Goal: Task Accomplishment & Management: Manage account settings

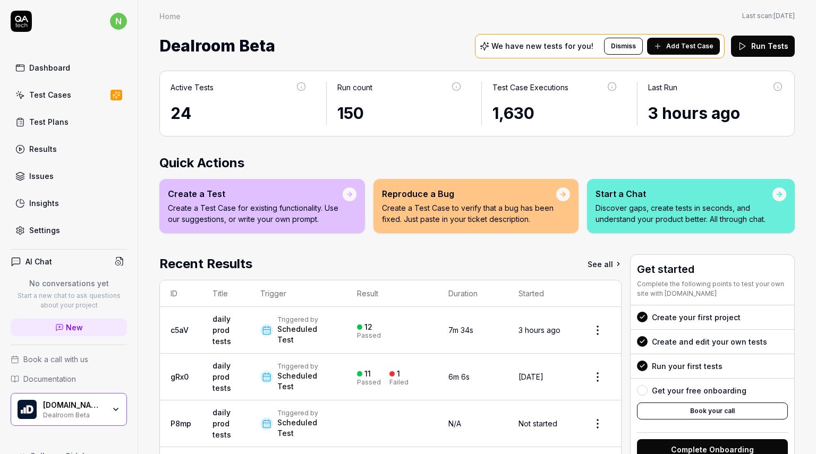
click at [62, 115] on link "Test Plans" at bounding box center [69, 122] width 116 height 21
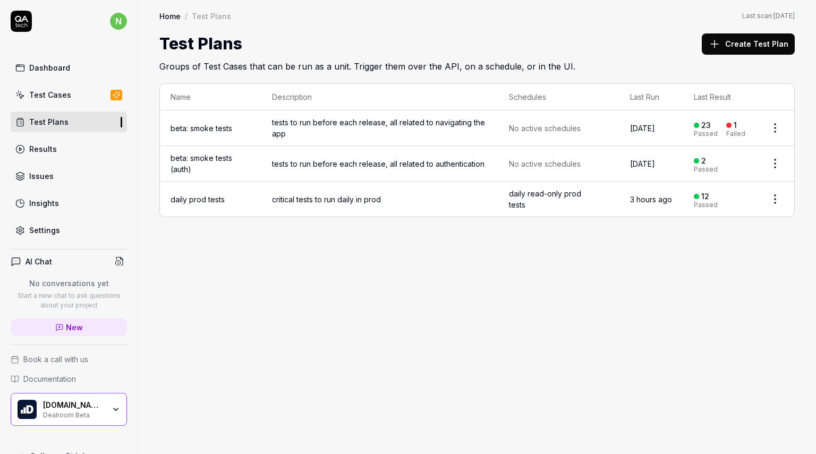
click at [277, 132] on span "tests to run before each release, all related to navigating the app" at bounding box center [380, 128] width 216 height 22
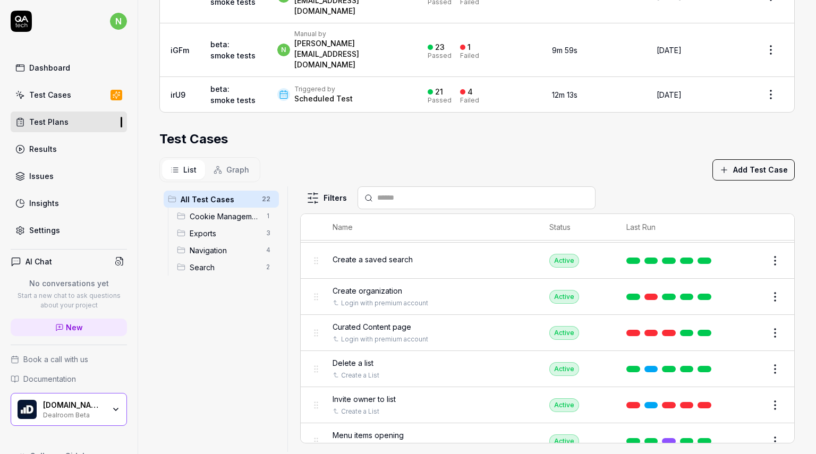
scroll to position [312, 0]
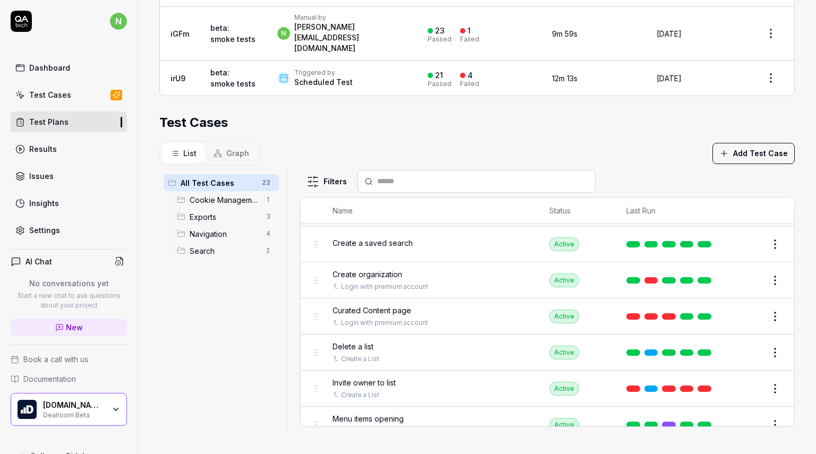
click at [737, 313] on button "Edit" at bounding box center [750, 316] width 26 height 17
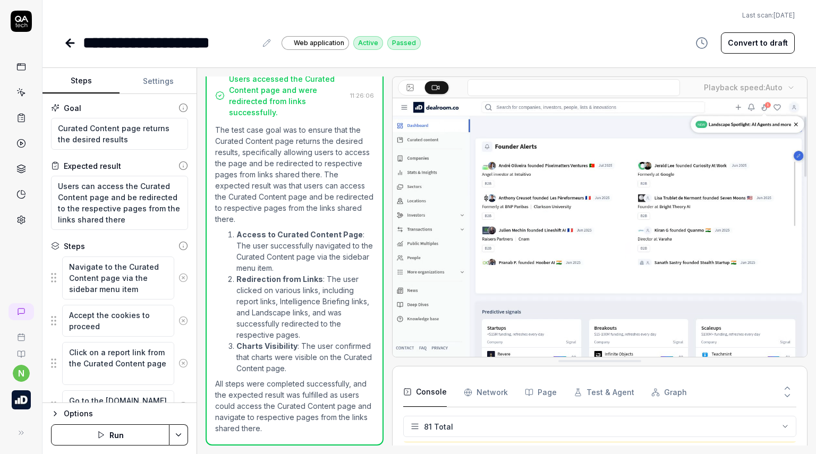
scroll to position [1841, 0]
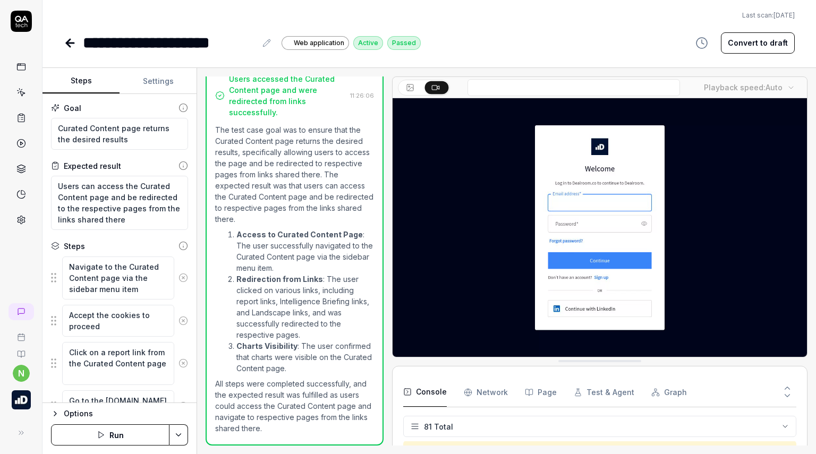
type textarea "*"
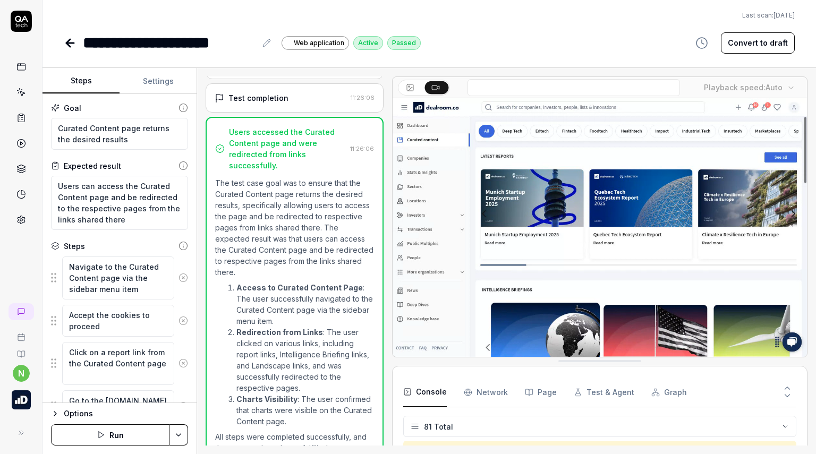
click at [68, 41] on icon at bounding box center [68, 42] width 4 height 7
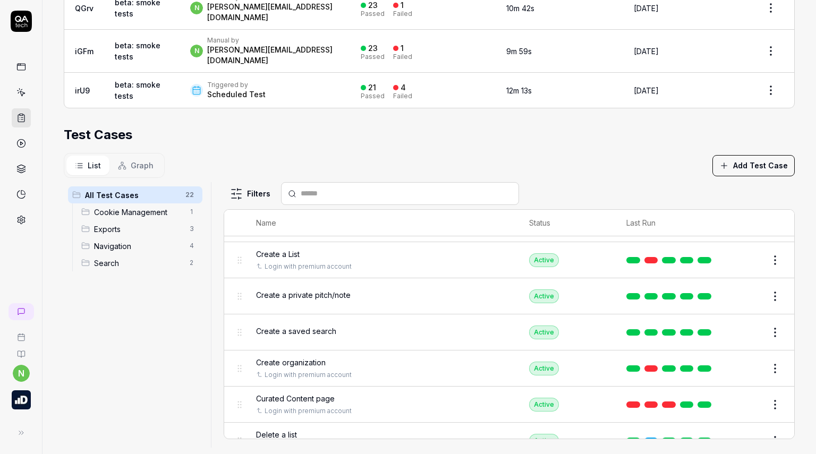
scroll to position [53, 0]
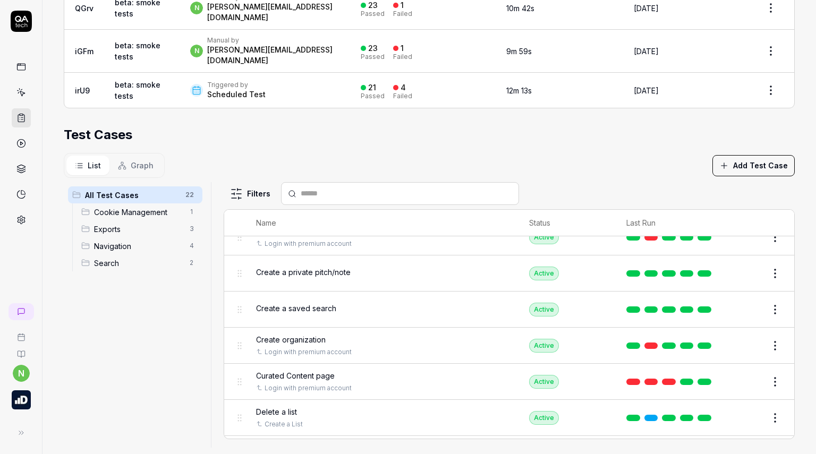
click at [761, 368] on html "**********" at bounding box center [408, 227] width 816 height 454
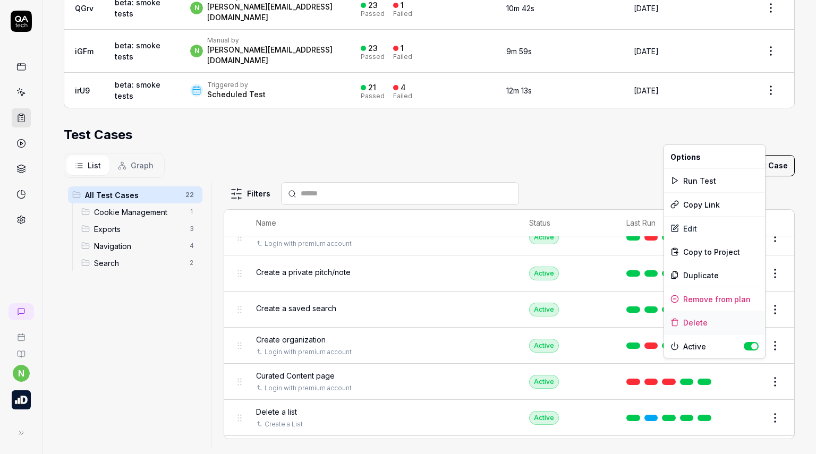
click at [708, 321] on div "Delete" at bounding box center [714, 322] width 101 height 23
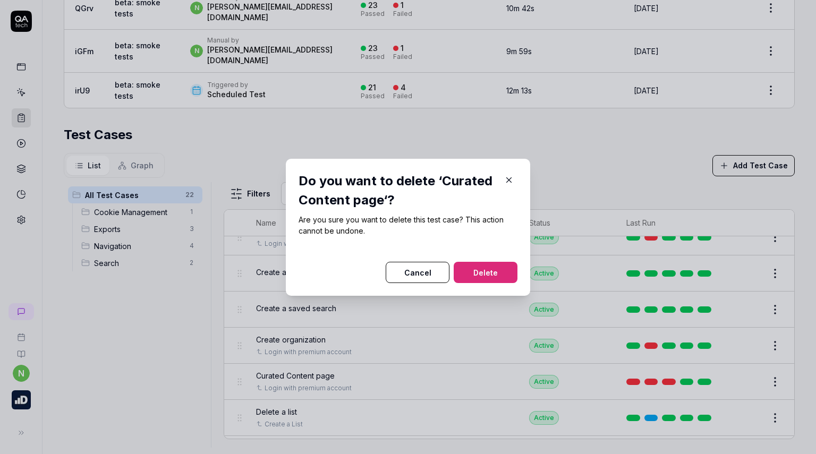
click at [477, 269] on button "Delete" at bounding box center [486, 272] width 64 height 21
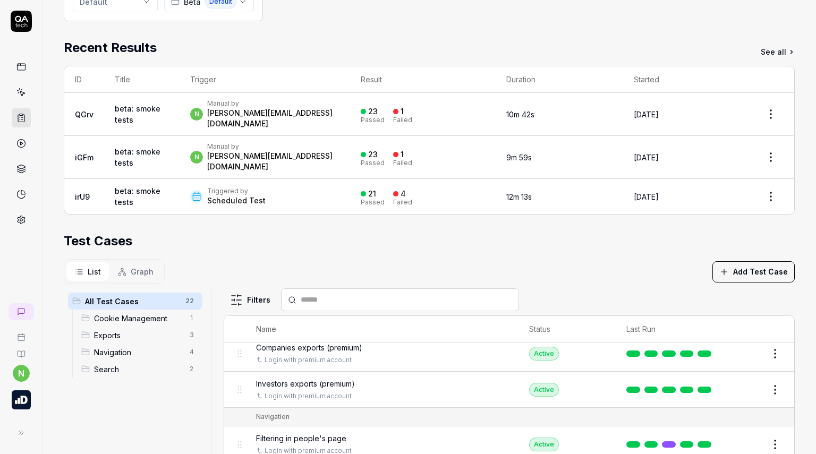
scroll to position [531, 0]
